Goal: Task Accomplishment & Management: Complete application form

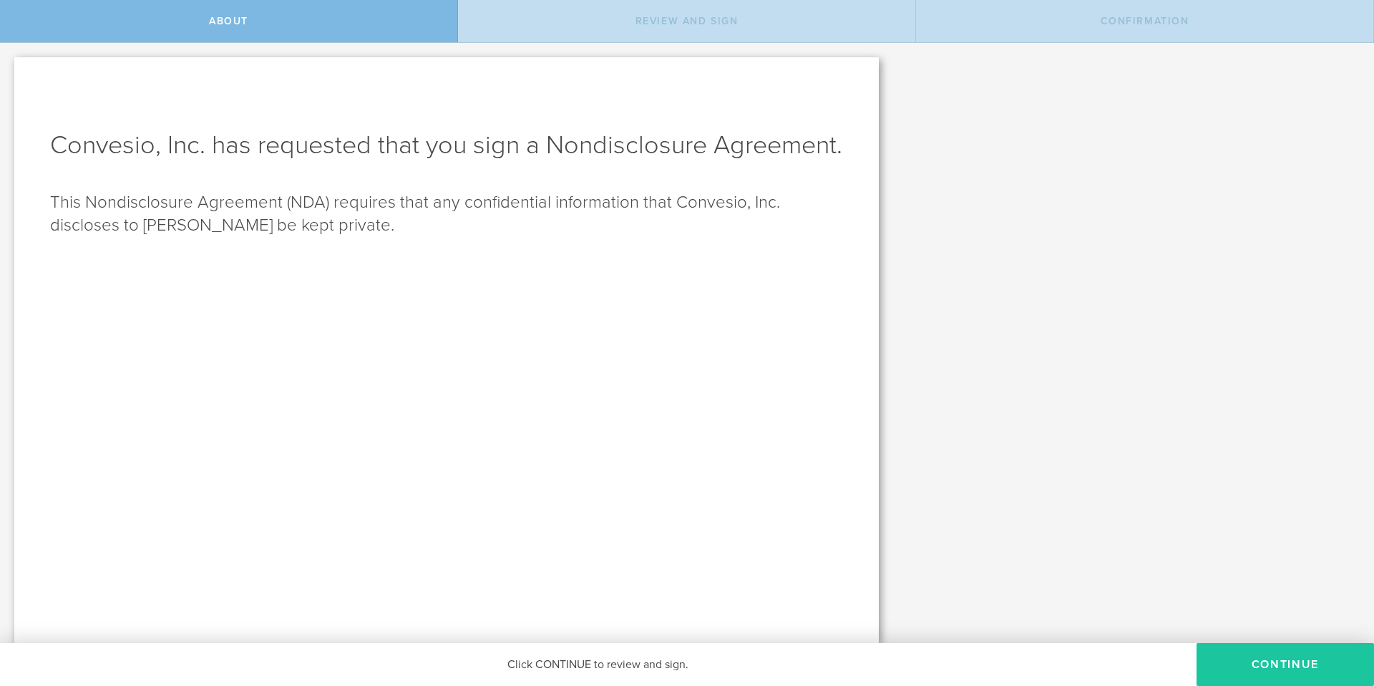
click at [1255, 657] on button "Continue" at bounding box center [1286, 664] width 178 height 43
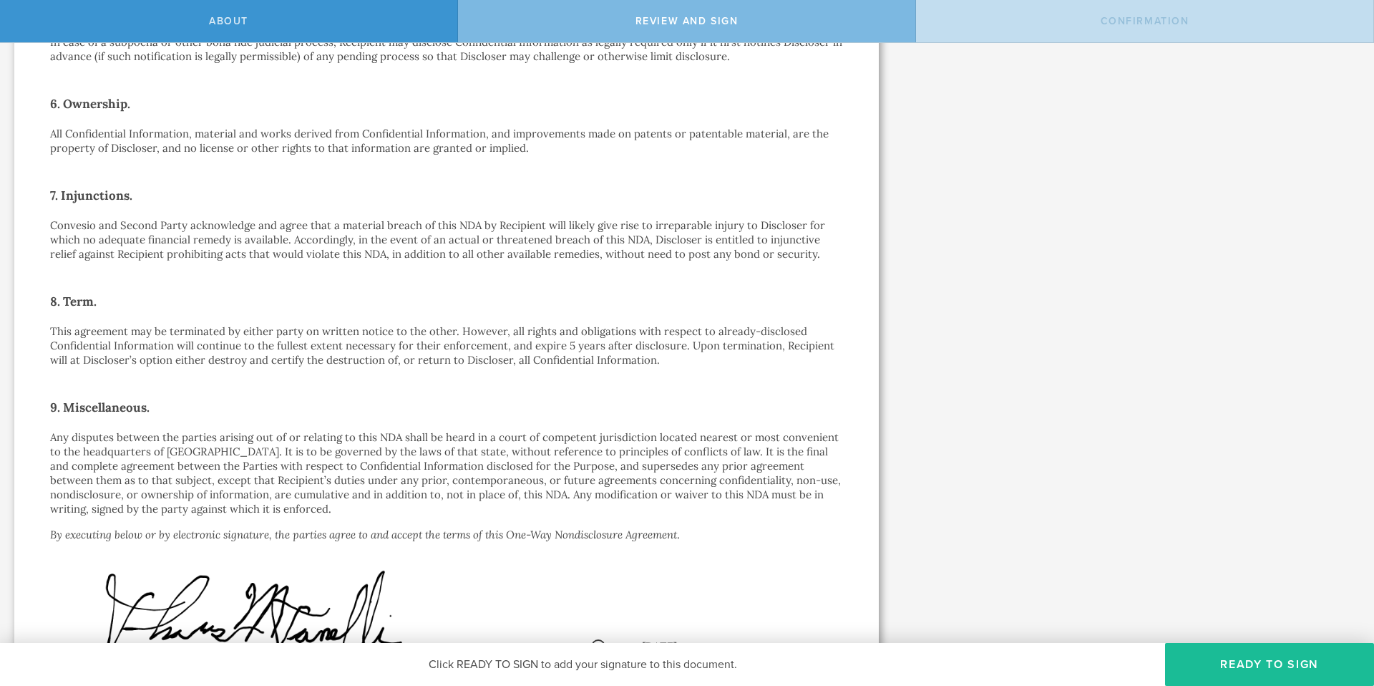
scroll to position [889, 0]
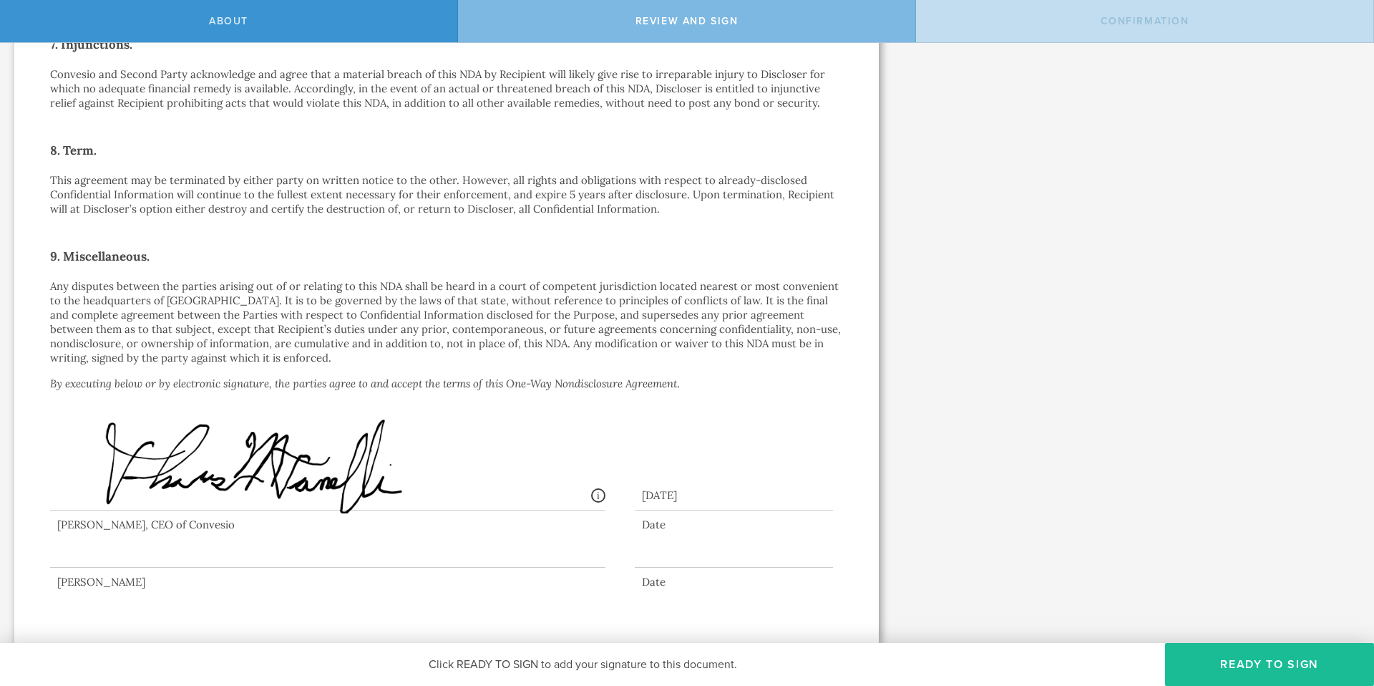
click at [92, 558] on div at bounding box center [328, 538] width 556 height 57
click at [1258, 666] on button "Ready to Sign" at bounding box center [1269, 664] width 209 height 43
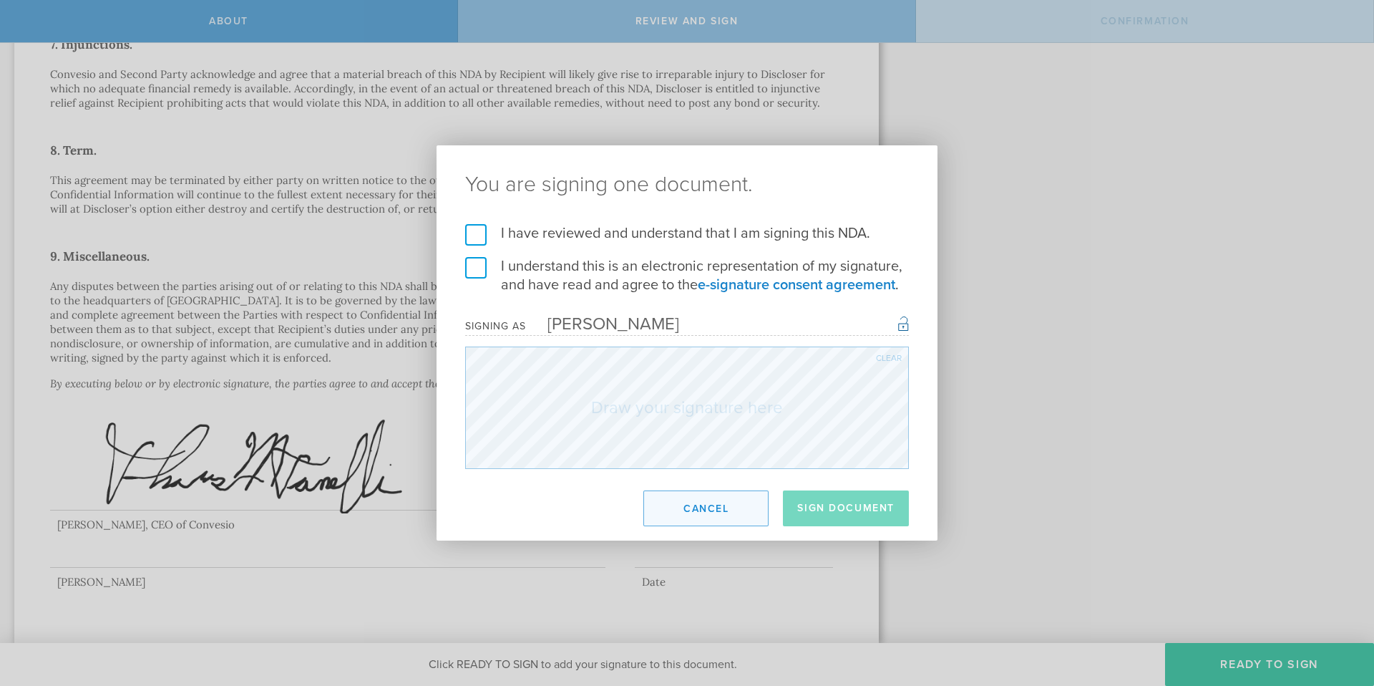
click at [742, 500] on button "Cancel" at bounding box center [706, 508] width 125 height 36
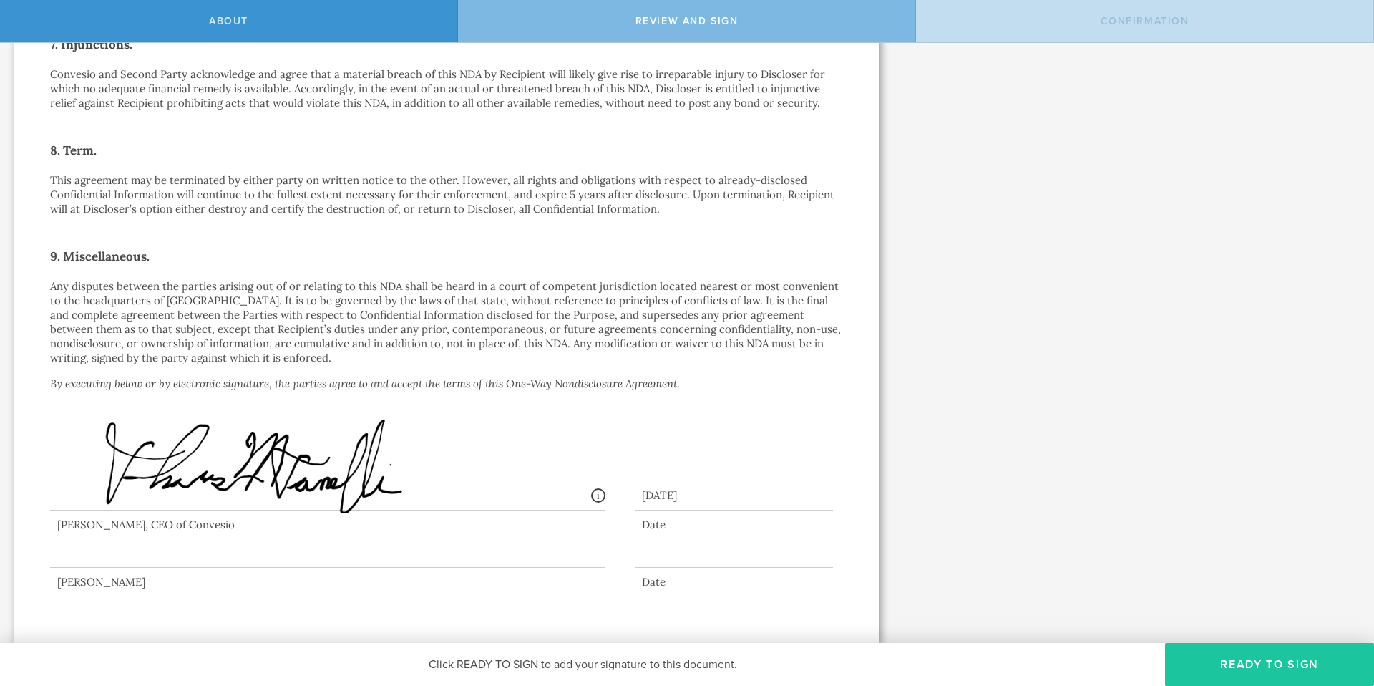
click at [1238, 660] on button "Ready to Sign" at bounding box center [1269, 664] width 209 height 43
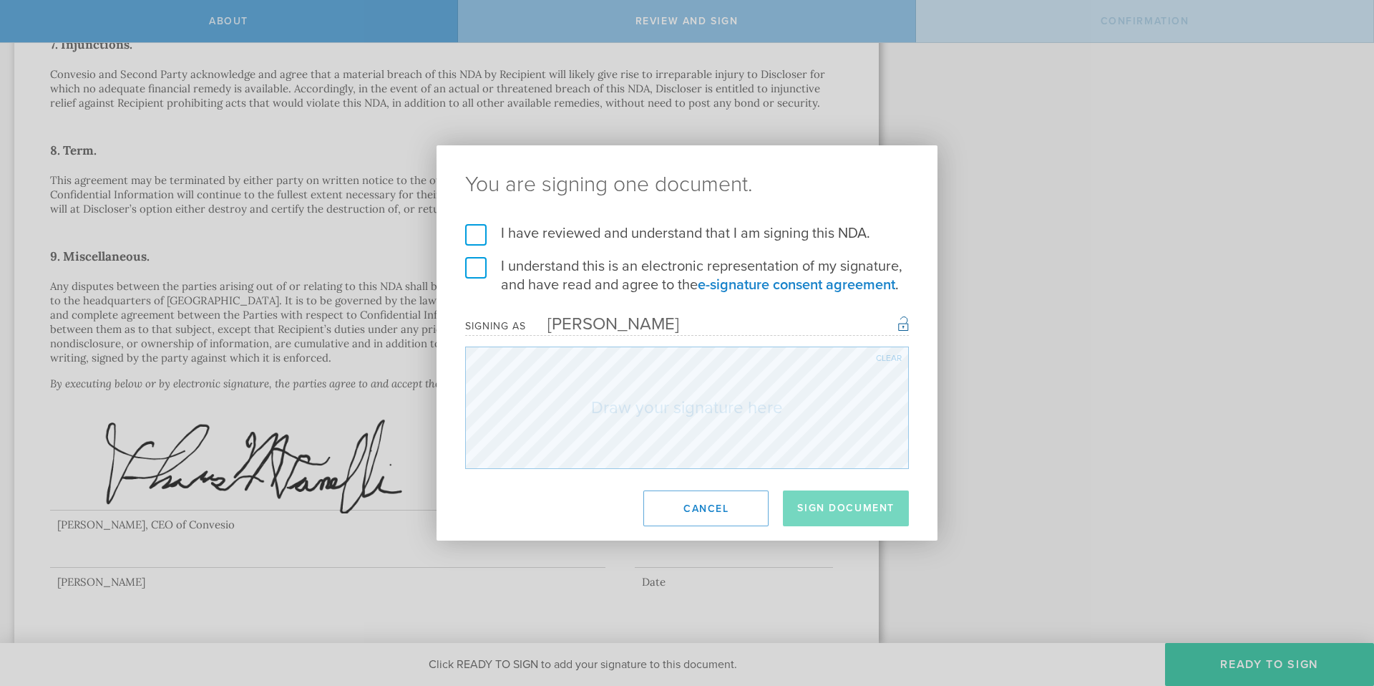
click at [475, 227] on label "I have reviewed and understand that I am signing this NDA." at bounding box center [687, 233] width 444 height 19
click at [0, 0] on input "I have reviewed and understand that I am signing this NDA." at bounding box center [0, 0] width 0 height 0
click at [476, 266] on label "I understand this is an electronic representation of my signature, and have rea…" at bounding box center [687, 275] width 444 height 37
click at [0, 0] on input "I understand this is an electronic representation of my signature, and have rea…" at bounding box center [0, 0] width 0 height 0
click at [551, 326] on div "[PERSON_NAME]" at bounding box center [602, 324] width 153 height 21
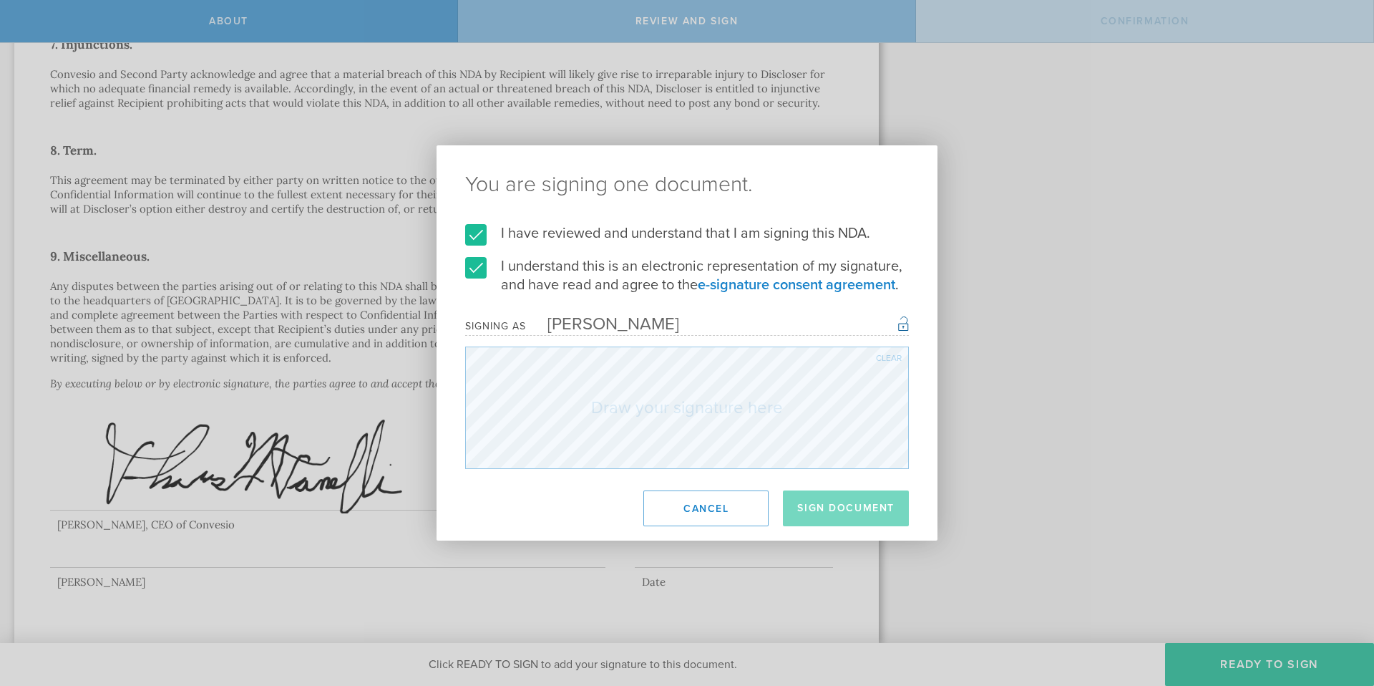
click at [906, 334] on div "Signing as [PERSON_NAME] Once signed, this document will have a secure signatur…" at bounding box center [687, 326] width 444 height 20
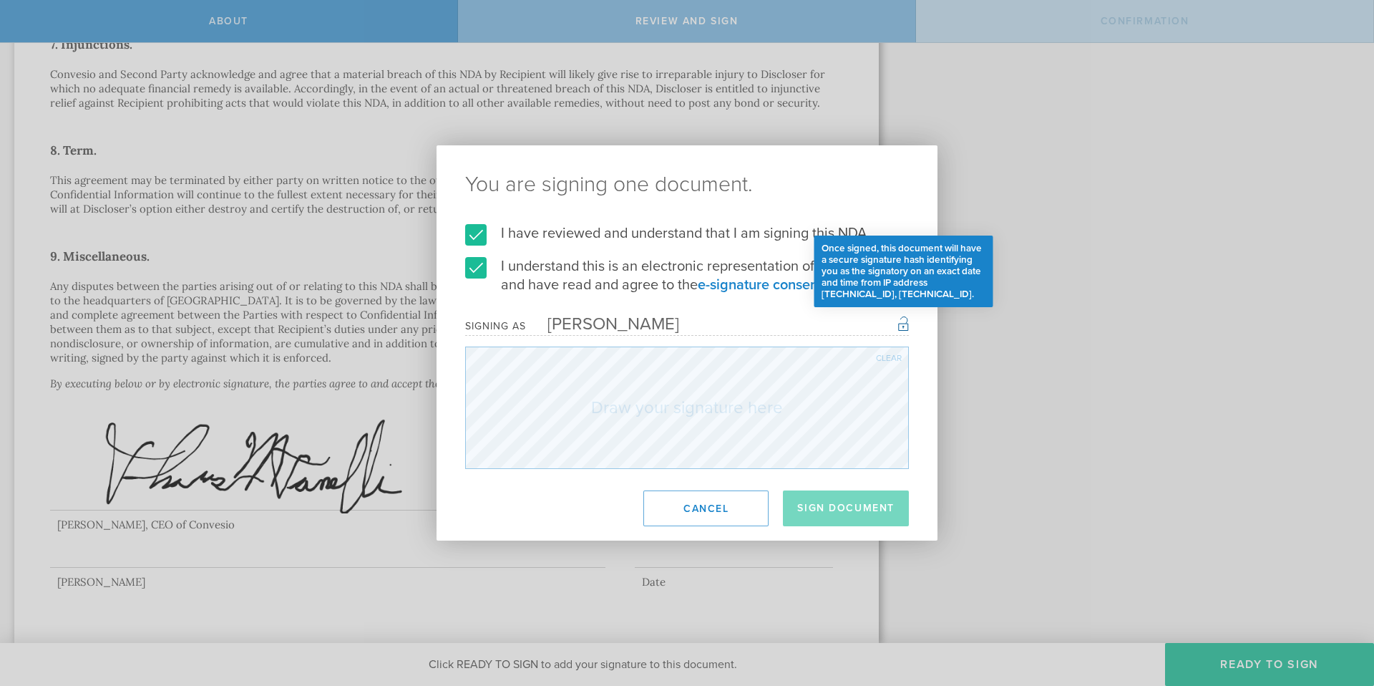
click at [906, 326] on div "Once signed, this document will have a secure signature hash identifying you as…" at bounding box center [903, 322] width 11 height 17
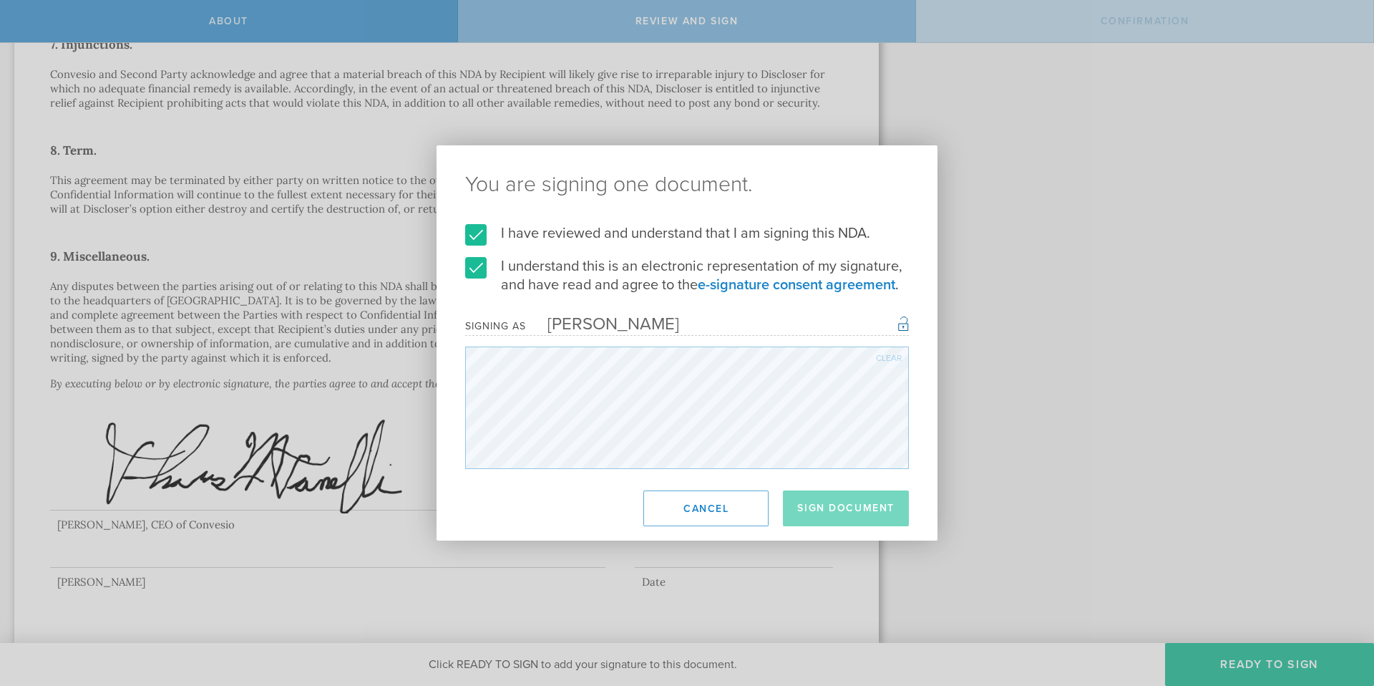
click at [885, 356] on div "Clear" at bounding box center [889, 358] width 26 height 9
click at [498, 564] on div "You are signing one document. I have reviewed and understand that I am signing …" at bounding box center [687, 343] width 1374 height 686
click at [881, 359] on div "Clear" at bounding box center [889, 358] width 26 height 9
click at [826, 508] on button "Sign Document" at bounding box center [846, 508] width 126 height 36
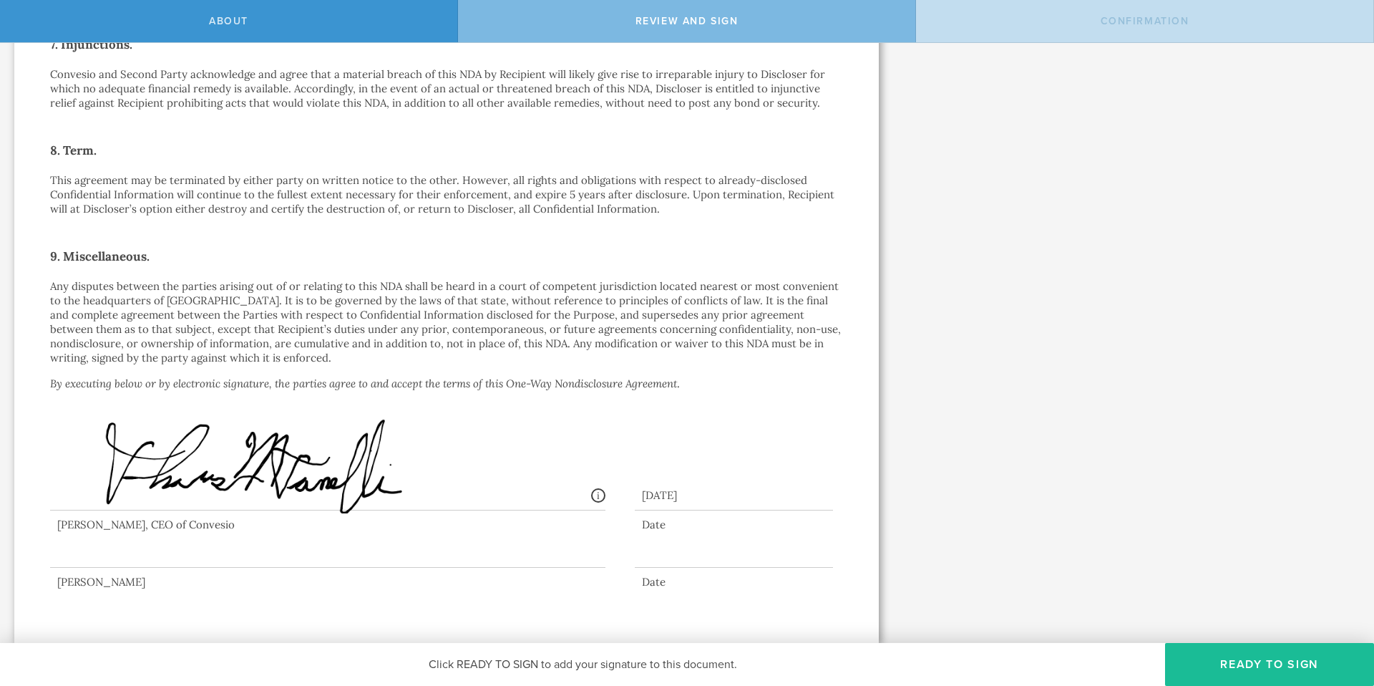
scroll to position [0, 0]
